Goal: Find contact information: Find contact information

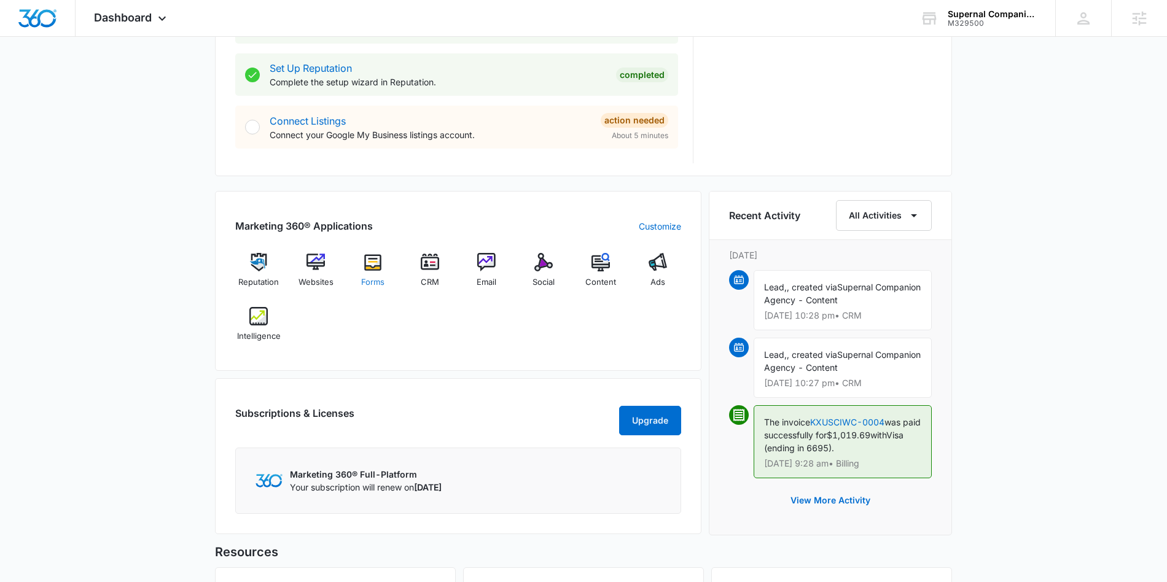
scroll to position [611, 0]
click at [264, 319] on img at bounding box center [258, 315] width 18 height 18
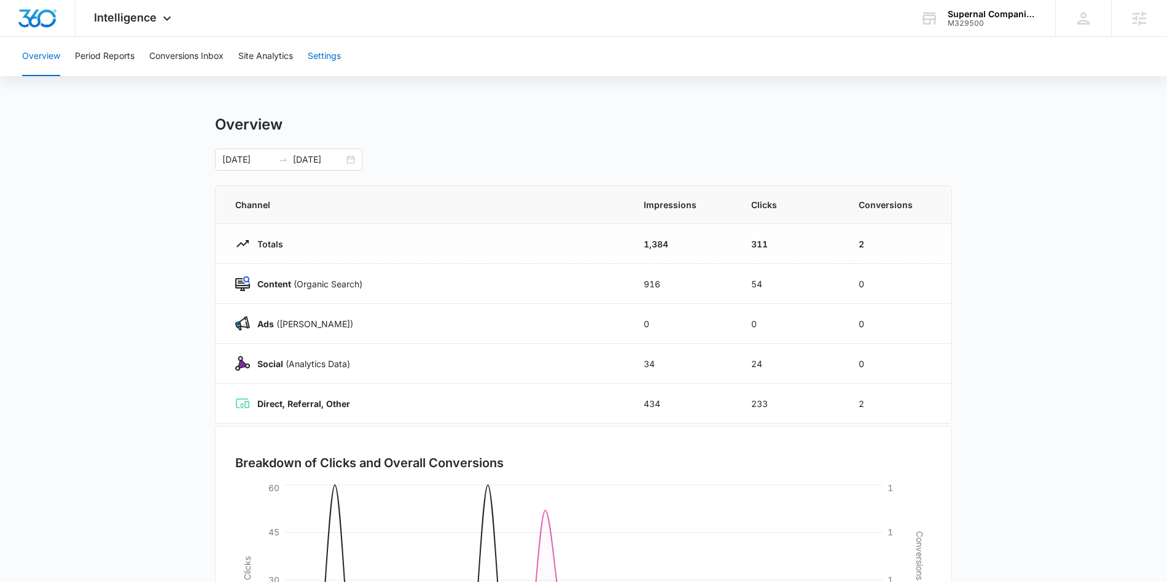
click at [334, 61] on button "Settings" at bounding box center [324, 56] width 33 height 39
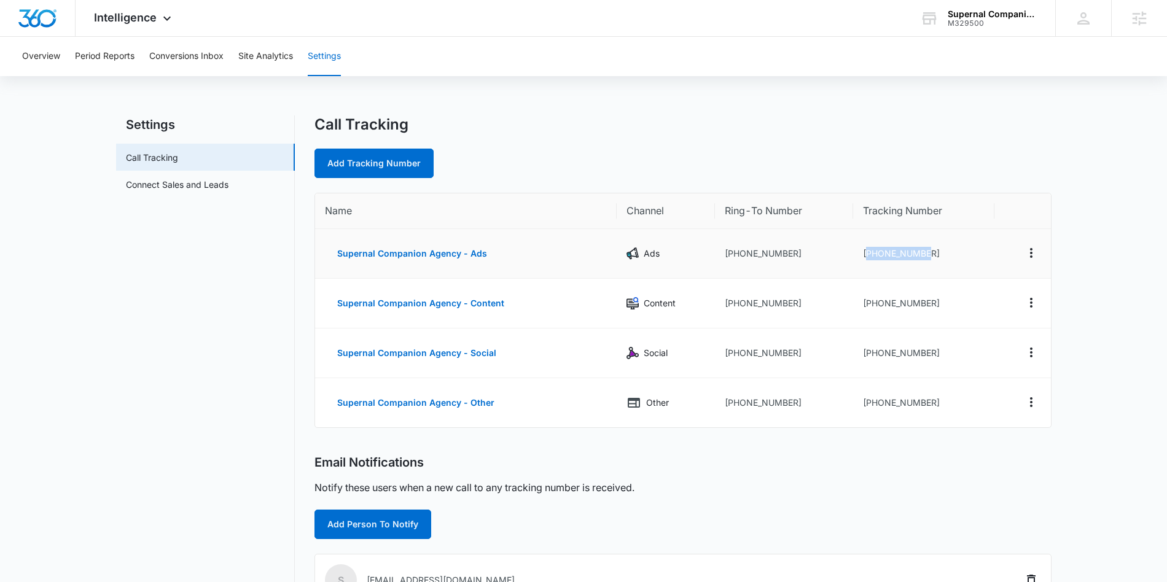
drag, startPoint x: 950, startPoint y: 255, endPoint x: 867, endPoint y: 257, distance: 82.3
click at [867, 257] on td "[PHONE_NUMBER]" at bounding box center [923, 254] width 141 height 50
click at [892, 256] on td "[PHONE_NUMBER]" at bounding box center [923, 254] width 141 height 50
drag, startPoint x: 934, startPoint y: 254, endPoint x: 876, endPoint y: 256, distance: 57.1
click at [870, 257] on td "[PHONE_NUMBER]" at bounding box center [923, 254] width 141 height 50
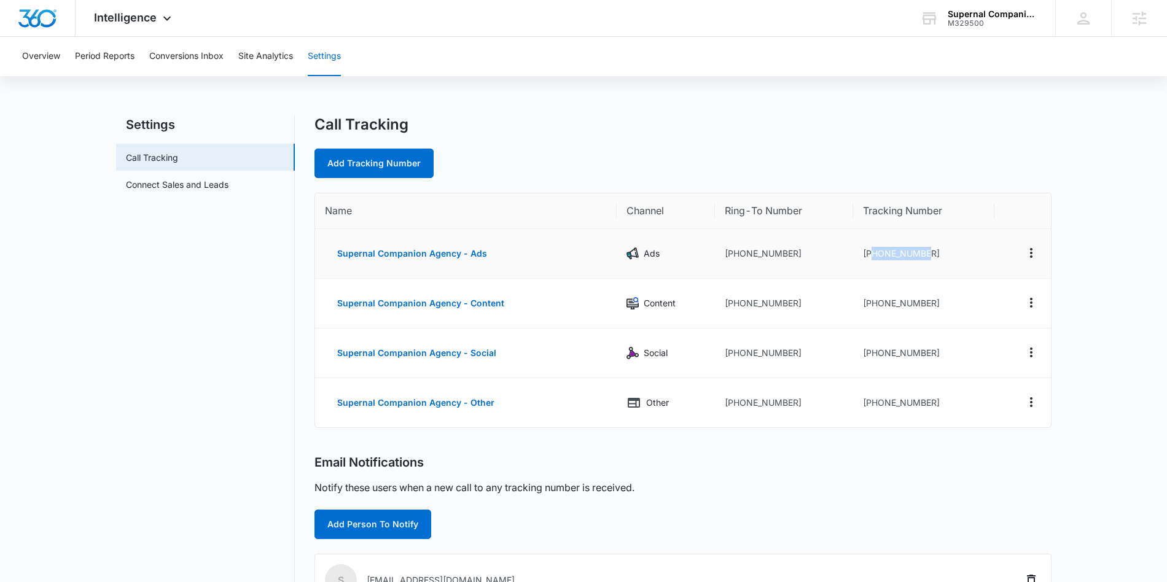
click at [893, 252] on td "[PHONE_NUMBER]" at bounding box center [923, 254] width 141 height 50
click at [903, 253] on td "[PHONE_NUMBER]" at bounding box center [923, 254] width 141 height 50
drag, startPoint x: 923, startPoint y: 252, endPoint x: 898, endPoint y: 255, distance: 25.4
click at [897, 255] on td "[PHONE_NUMBER]" at bounding box center [923, 254] width 141 height 50
drag, startPoint x: 941, startPoint y: 252, endPoint x: 871, endPoint y: 255, distance: 70.1
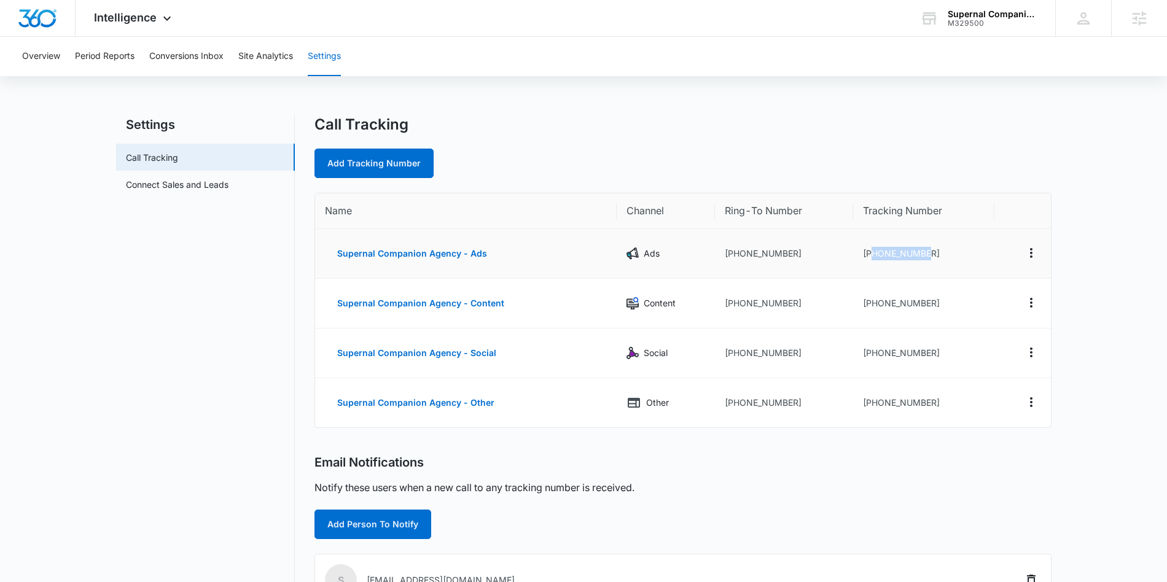
click at [871, 255] on td "[PHONE_NUMBER]" at bounding box center [923, 254] width 141 height 50
copy td "8572013679"
